Goal: Information Seeking & Learning: Find specific fact

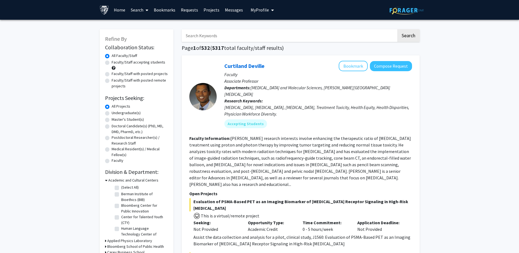
click at [223, 32] on input "Search Keywords" at bounding box center [289, 35] width 215 height 13
type input "hantsoo"
click at [397, 29] on button "Search" at bounding box center [408, 35] width 22 height 13
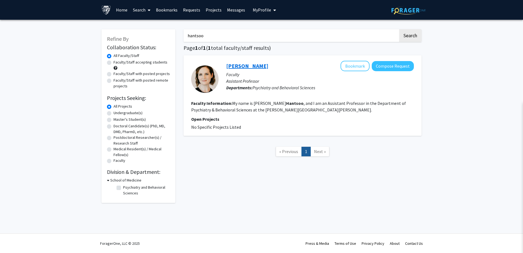
click at [249, 66] on link "[PERSON_NAME]" at bounding box center [247, 65] width 42 height 7
